Goal: Task Accomplishment & Management: Use online tool/utility

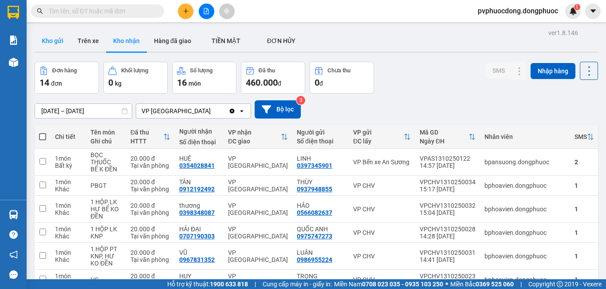
click at [51, 48] on button "Kho gửi" at bounding box center [53, 40] width 36 height 21
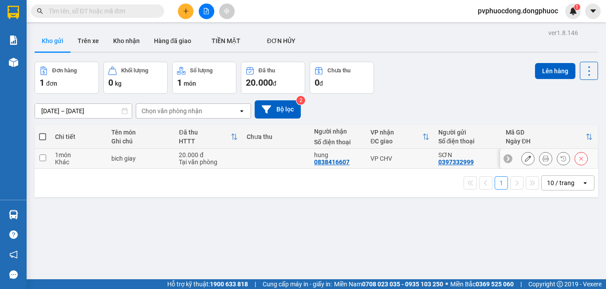
click at [115, 157] on div "bich giay" at bounding box center [140, 158] width 59 height 7
checkbox input "true"
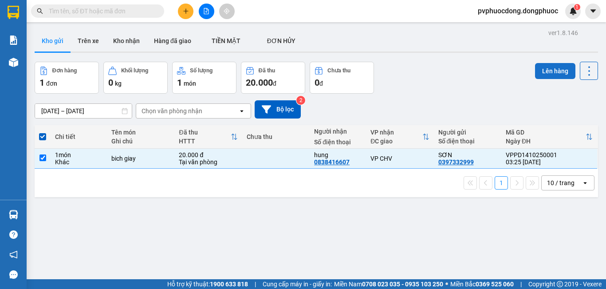
click at [545, 77] on button "Lên hàng" at bounding box center [555, 71] width 40 height 16
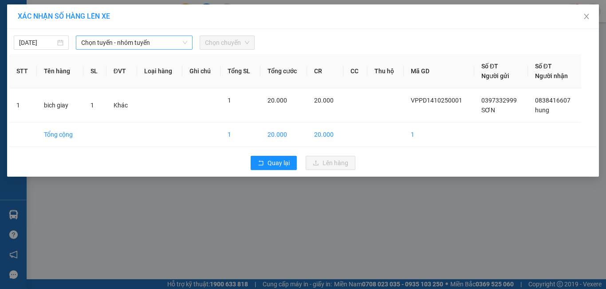
click at [142, 45] on span "Chọn tuyến - nhóm tuyến" at bounding box center [134, 42] width 106 height 13
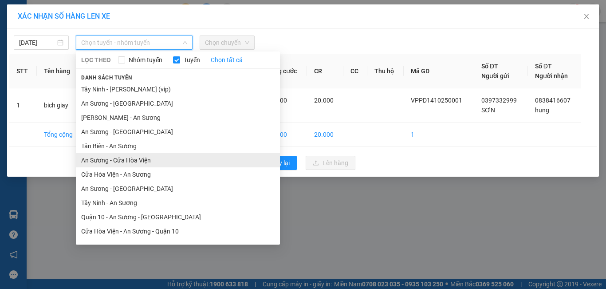
click at [126, 165] on li "An Sương - Cửa Hòa Viện" at bounding box center [178, 160] width 204 height 14
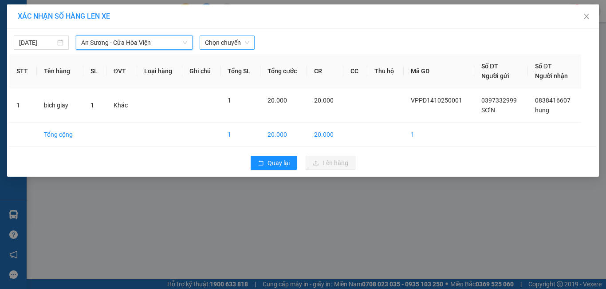
click at [226, 45] on span "Chọn chuyến" at bounding box center [227, 42] width 44 height 13
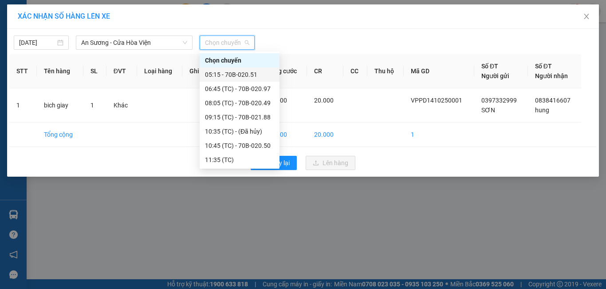
click at [244, 75] on div "05:15 - 70B-020.51" at bounding box center [239, 75] width 69 height 10
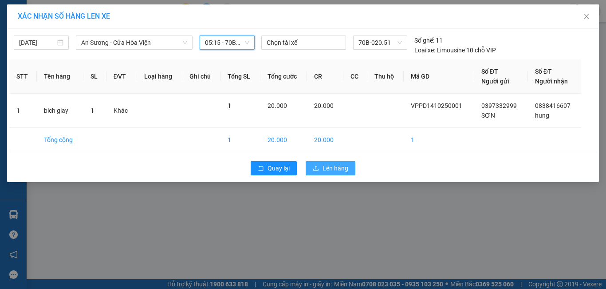
click at [326, 168] on span "Lên hàng" at bounding box center [336, 168] width 26 height 10
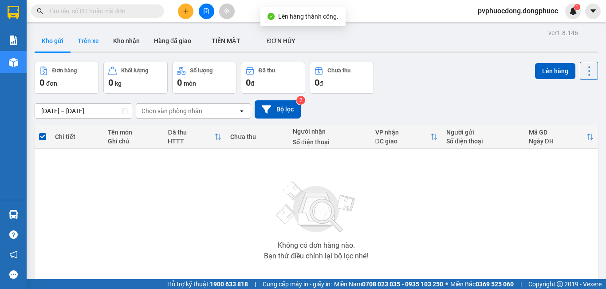
click at [83, 36] on button "Trên xe" at bounding box center [89, 40] width 36 height 21
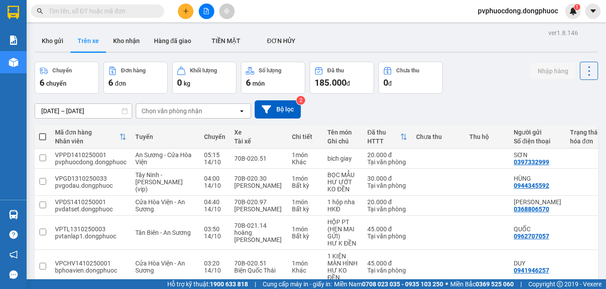
click at [196, 108] on div "Chọn văn phòng nhận" at bounding box center [172, 111] width 61 height 9
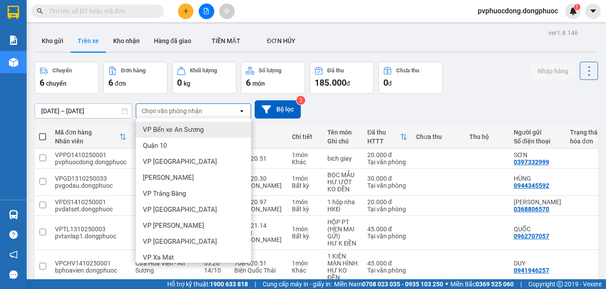
scroll to position [89, 0]
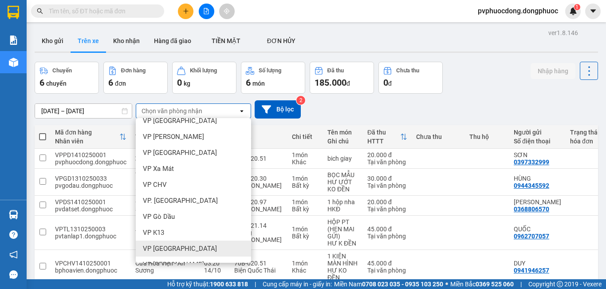
click at [174, 249] on span "VP [GEOGRAPHIC_DATA]" at bounding box center [180, 248] width 74 height 9
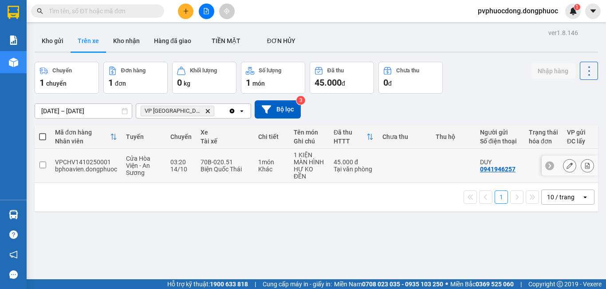
click at [188, 166] on div "14/10" at bounding box center [180, 169] width 21 height 7
checkbox input "true"
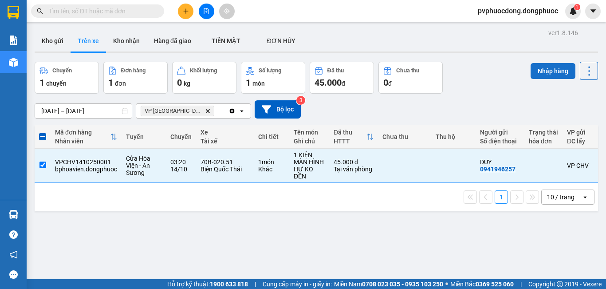
click at [537, 71] on button "Nhập hàng" at bounding box center [553, 71] width 45 height 16
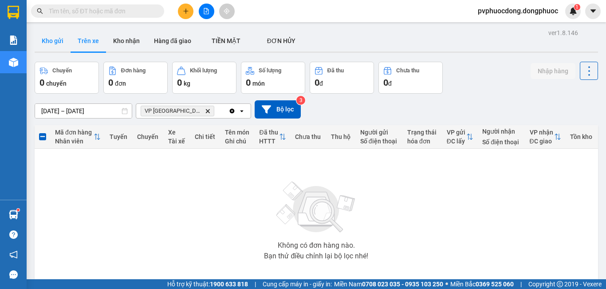
click at [68, 39] on button "Kho gửi" at bounding box center [53, 40] width 36 height 21
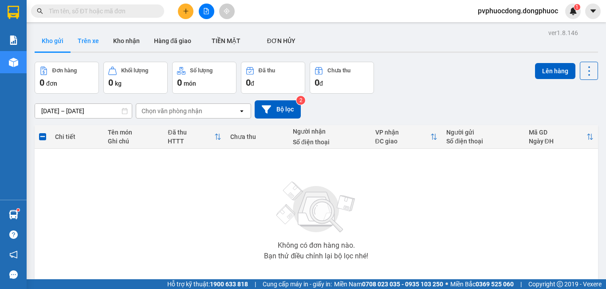
click at [75, 38] on button "Trên xe" at bounding box center [89, 40] width 36 height 21
